Goal: Information Seeking & Learning: Understand process/instructions

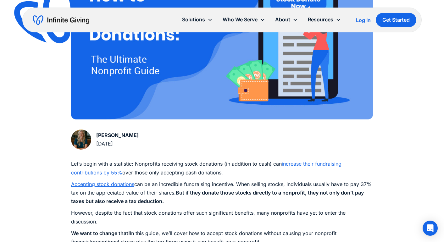
scroll to position [240, 0]
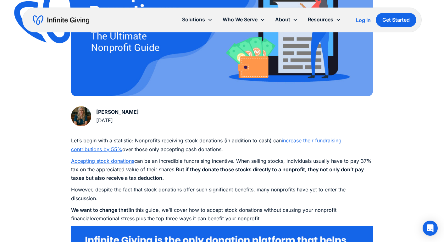
click at [310, 174] on p "Accepting stock donations can be an incredible fundraising incentive. When sell…" at bounding box center [222, 170] width 302 height 26
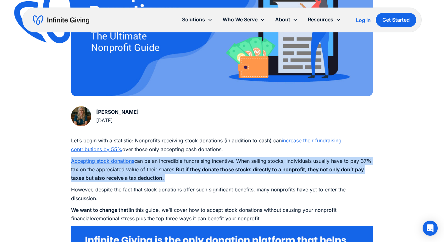
click at [310, 174] on p "Accepting stock donations can be an incredible fundraising incentive. When sell…" at bounding box center [222, 170] width 302 height 26
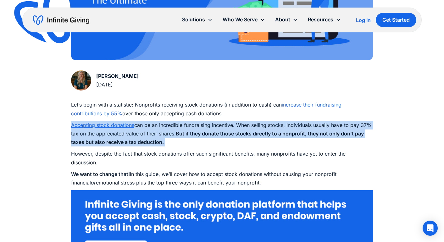
scroll to position [280, 0]
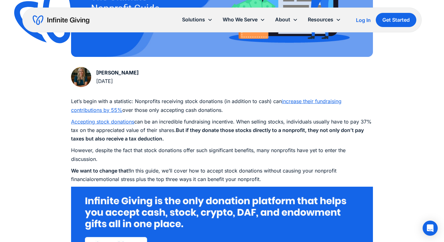
click at [308, 173] on p "We want to change that! In this guide, we’ll cover how to accept stock donation…" at bounding box center [222, 175] width 302 height 17
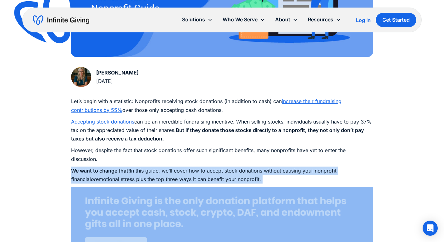
click at [308, 173] on p "We want to change that! In this guide, we’ll cover how to accept stock donation…" at bounding box center [222, 175] width 302 height 17
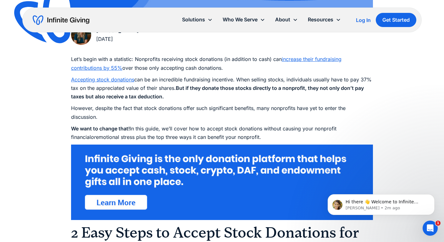
scroll to position [373, 0]
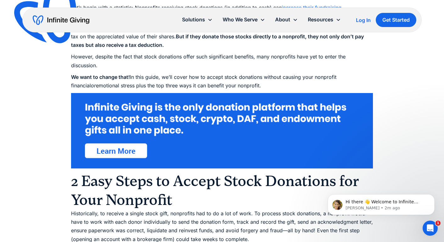
click at [124, 149] on img at bounding box center [222, 131] width 302 height 76
